Goal: Browse casually: Explore the website without a specific task or goal

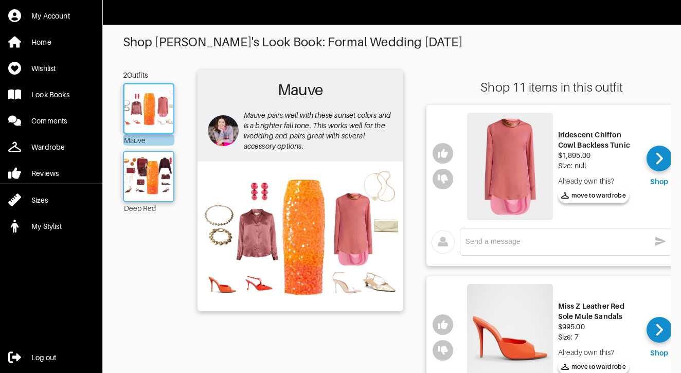
click at [152, 179] on img at bounding box center [149, 176] width 56 height 39
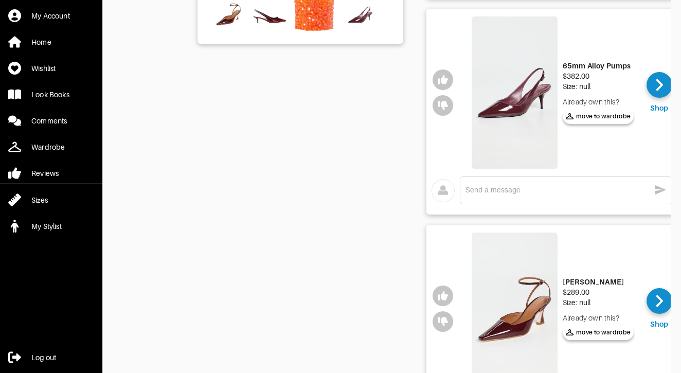
scroll to position [267, 0]
click at [498, 106] on img at bounding box center [515, 93] width 86 height 152
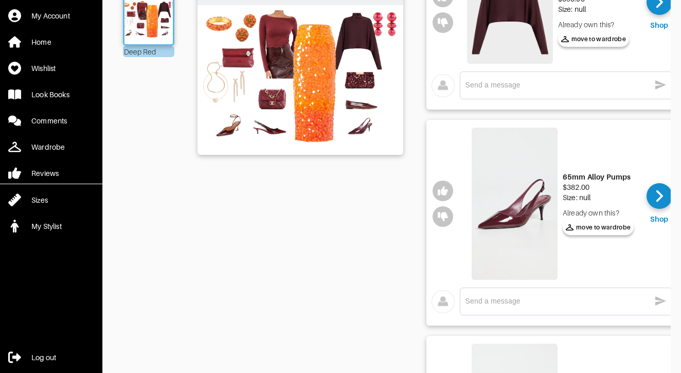
scroll to position [100, 0]
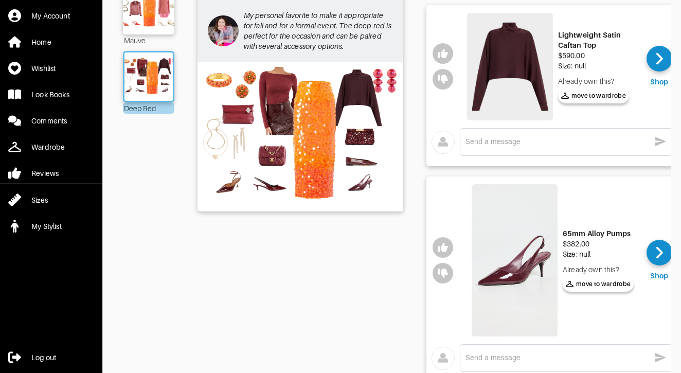
click at [515, 264] on img at bounding box center [515, 260] width 86 height 152
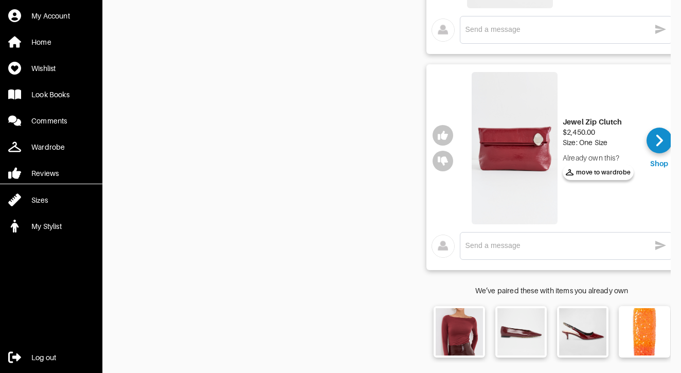
scroll to position [2205, 0]
click at [586, 333] on img at bounding box center [582, 331] width 45 height 45
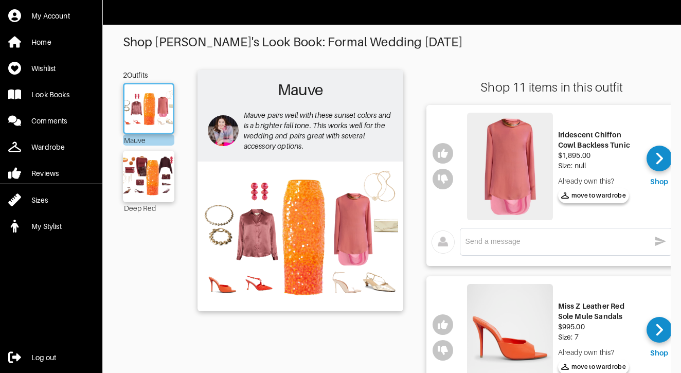
scroll to position [1, 0]
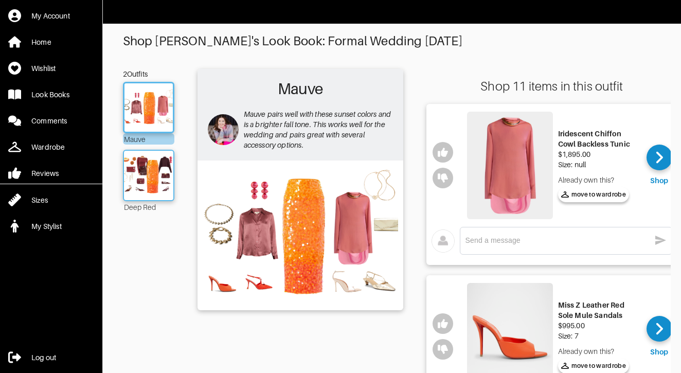
click at [140, 179] on img at bounding box center [149, 175] width 56 height 39
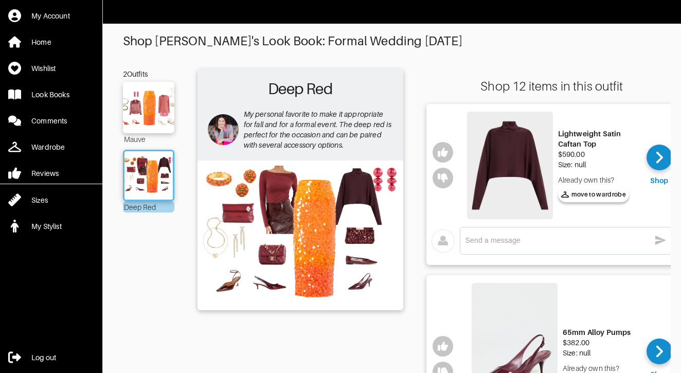
click at [273, 284] on img at bounding box center [300, 235] width 195 height 138
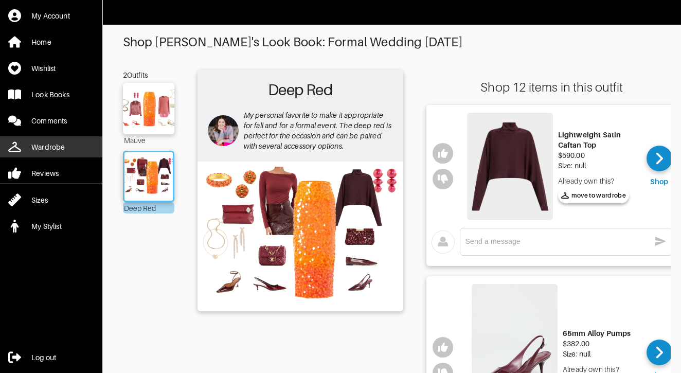
click at [60, 143] on div "Wardrobe" at bounding box center [47, 147] width 33 height 10
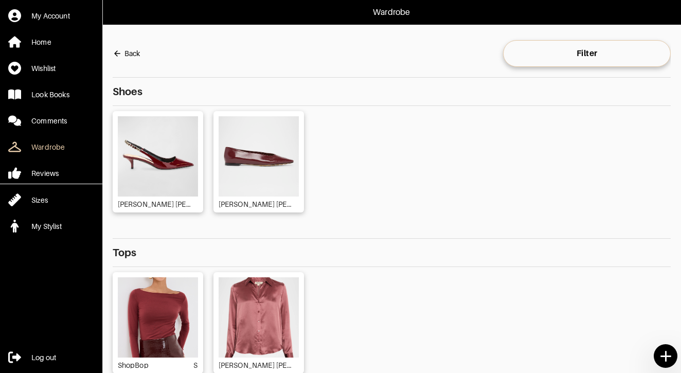
click at [140, 154] on img at bounding box center [158, 156] width 80 height 80
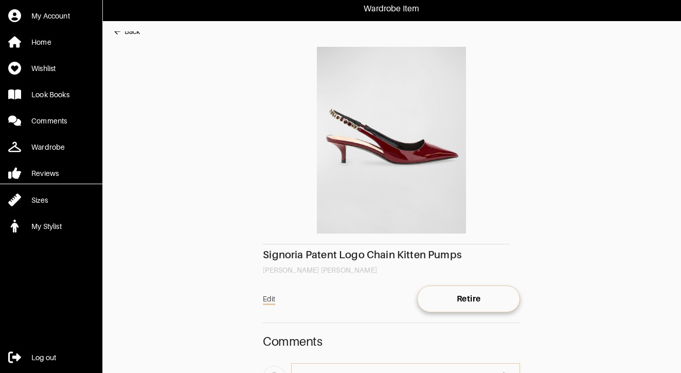
scroll to position [6, 0]
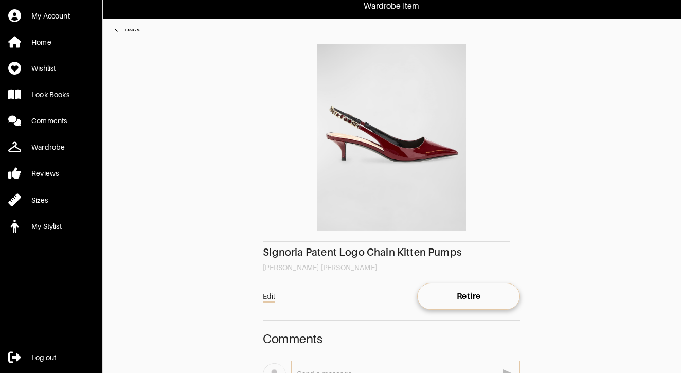
click at [350, 119] on img at bounding box center [391, 137] width 257 height 187
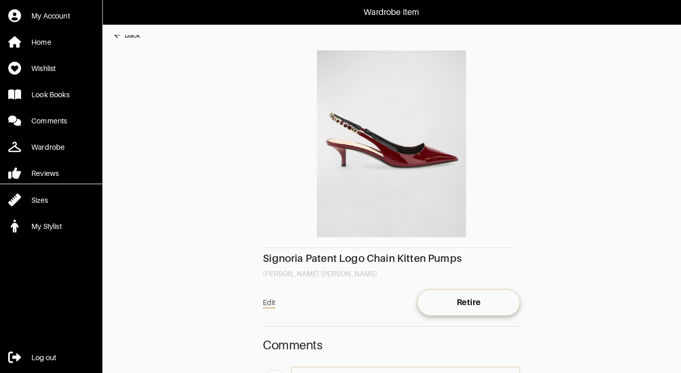
scroll to position [0, 0]
